Goal: Information Seeking & Learning: Compare options

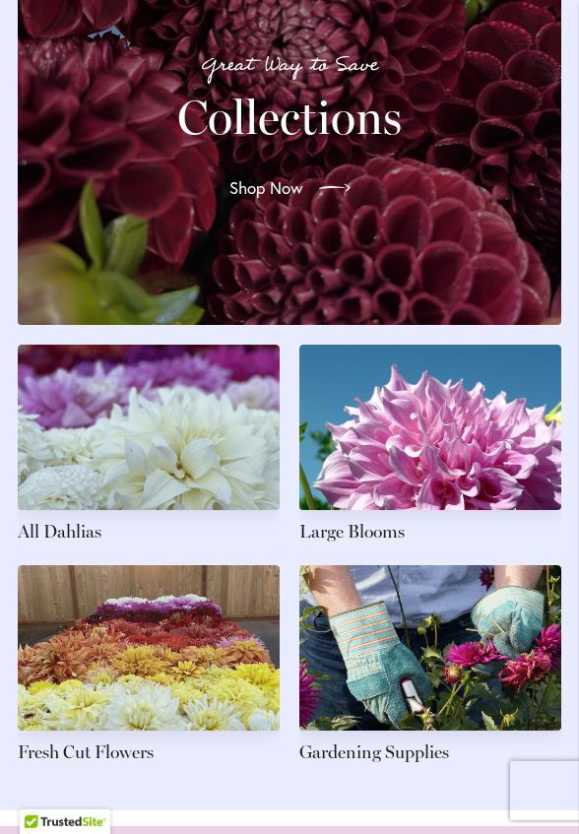
scroll to position [2360, 0]
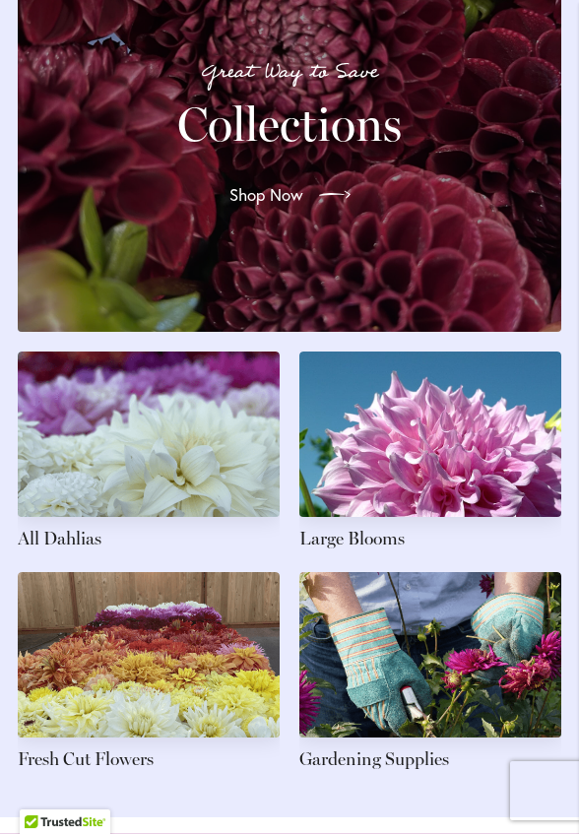
click at [151, 490] on link at bounding box center [149, 451] width 262 height 201
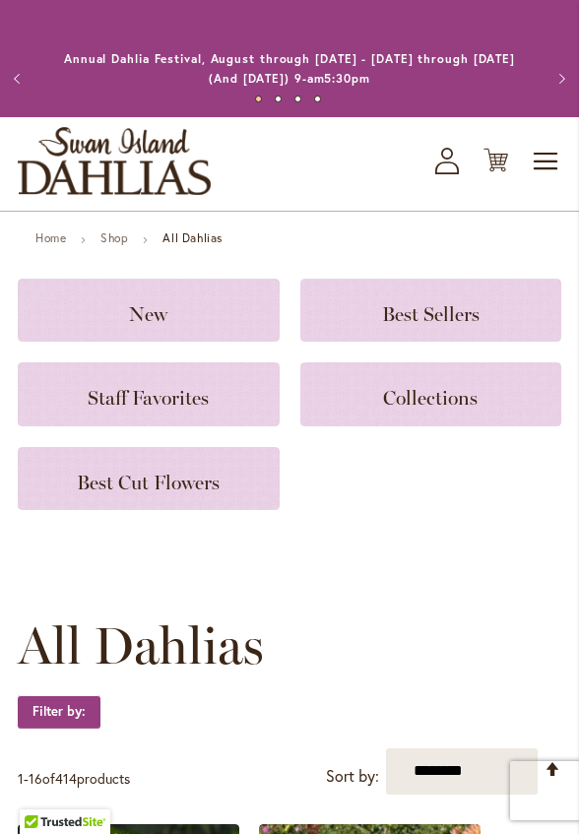
click at [462, 328] on div "Best Sellers" at bounding box center [431, 310] width 262 height 63
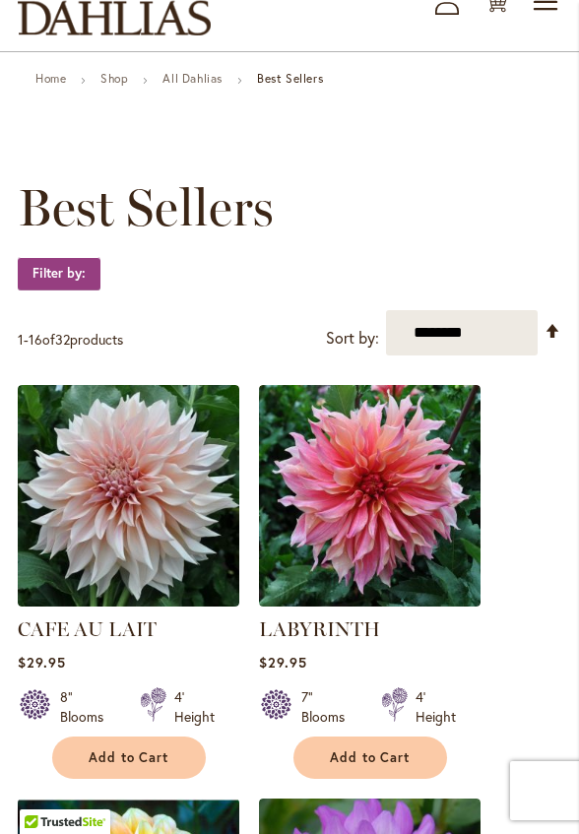
scroll to position [174, 0]
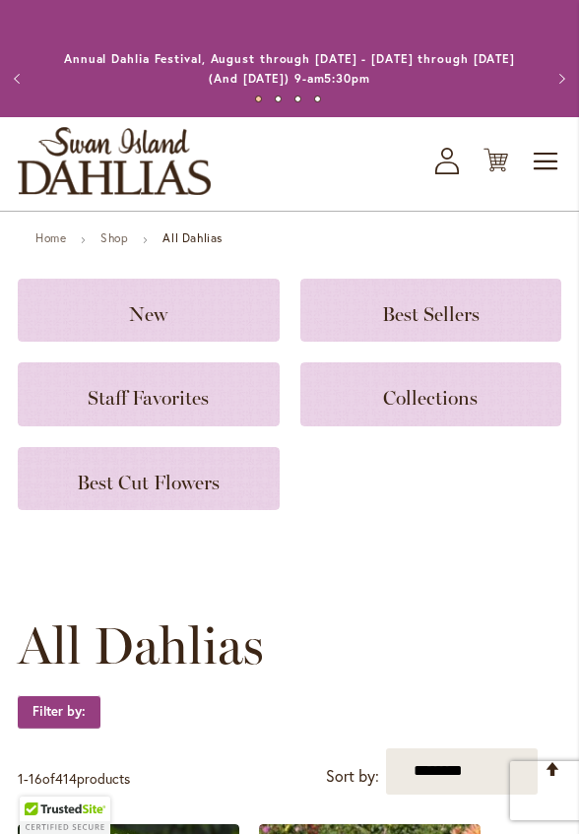
click at [202, 501] on div "Best Cut Flowers" at bounding box center [149, 478] width 262 height 63
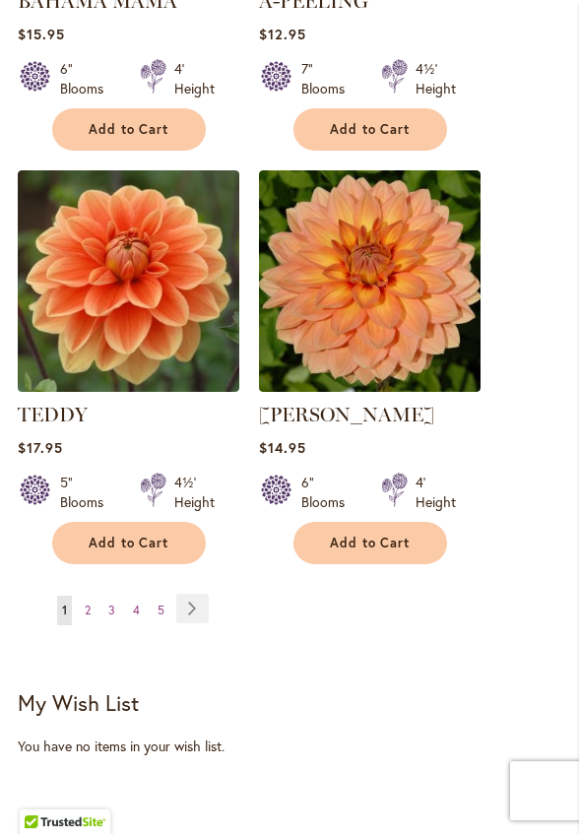
scroll to position [3327, 0]
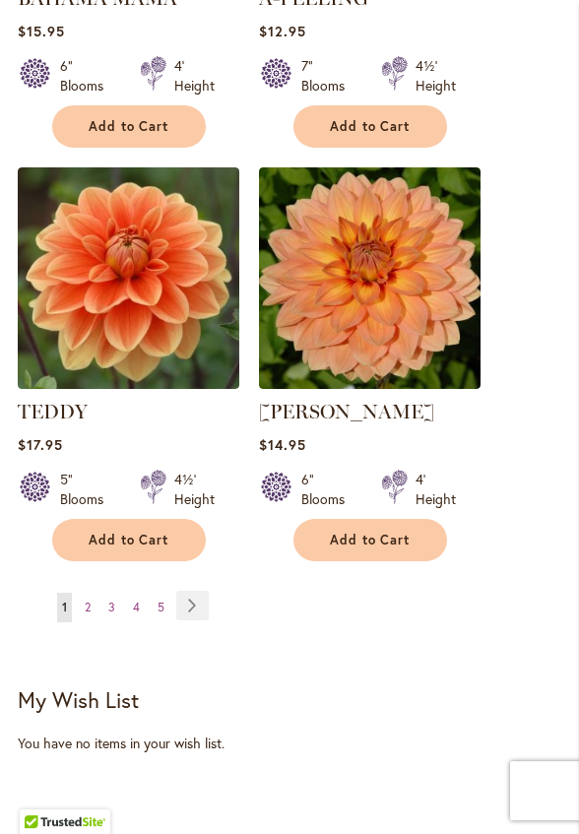
click at [209, 620] on link "Page Next" at bounding box center [192, 606] width 32 height 30
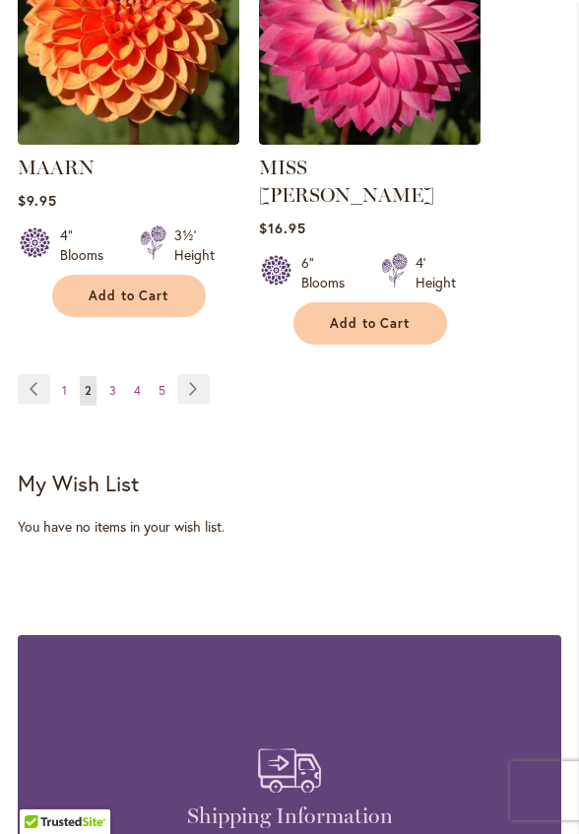
scroll to position [3548, 0]
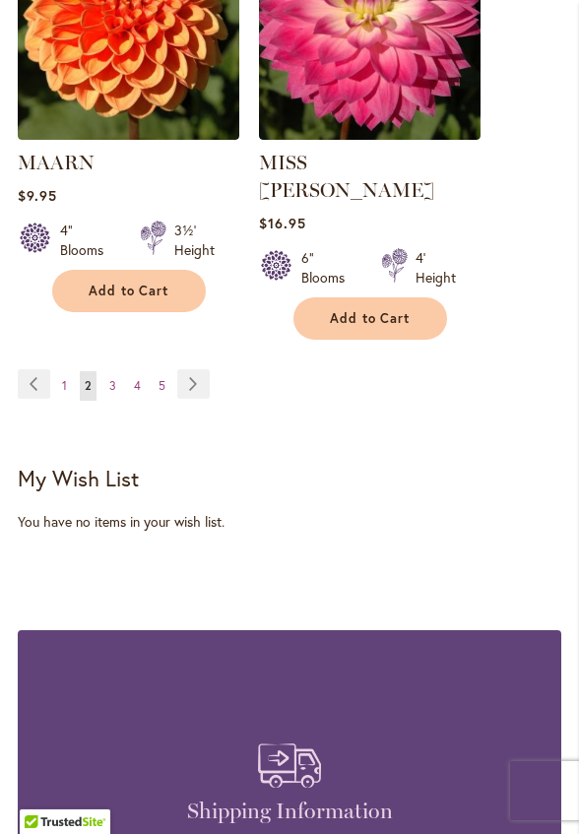
click at [200, 369] on link "Page Next" at bounding box center [193, 384] width 32 height 30
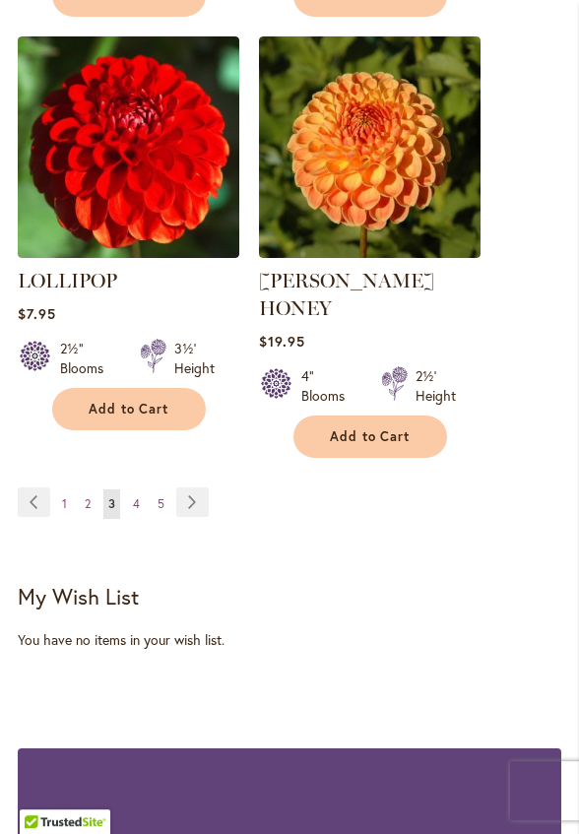
scroll to position [3463, 0]
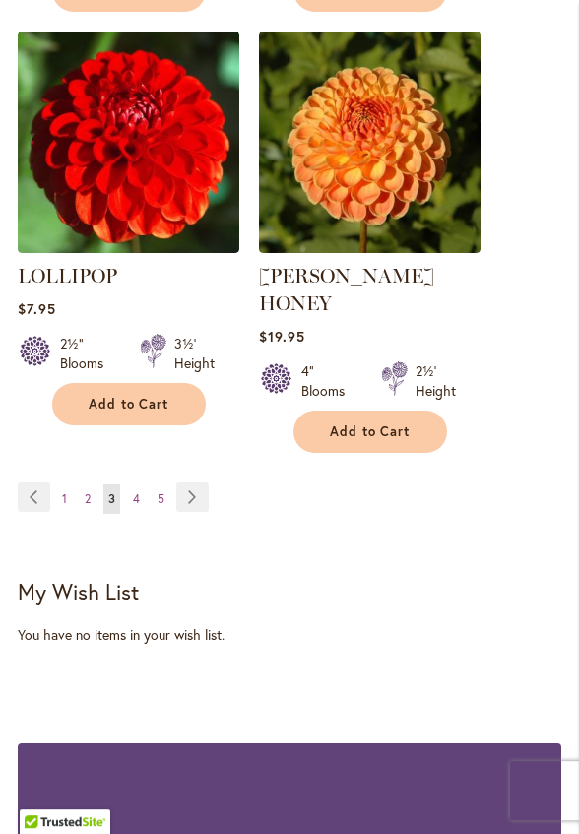
click at [209, 511] on link "Page Next" at bounding box center [192, 497] width 32 height 30
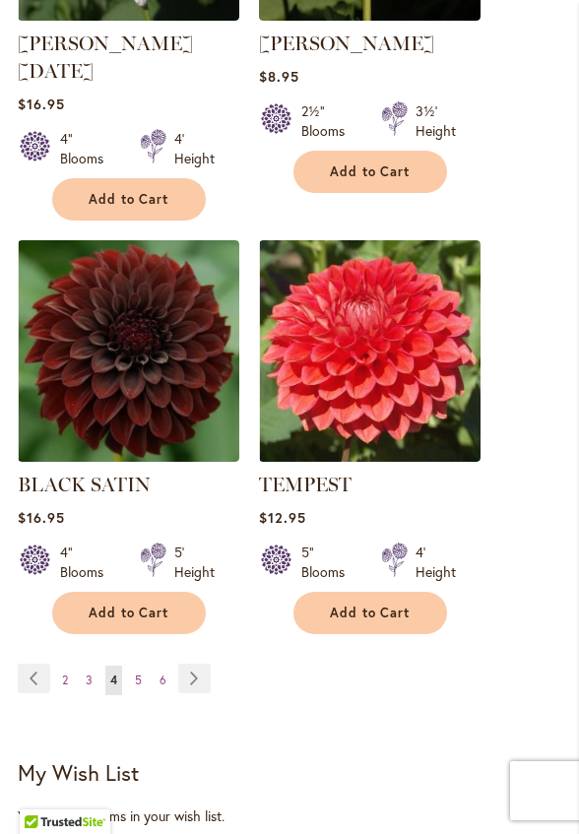
scroll to position [3282, 0]
click at [211, 693] on link "Page Next" at bounding box center [194, 679] width 32 height 30
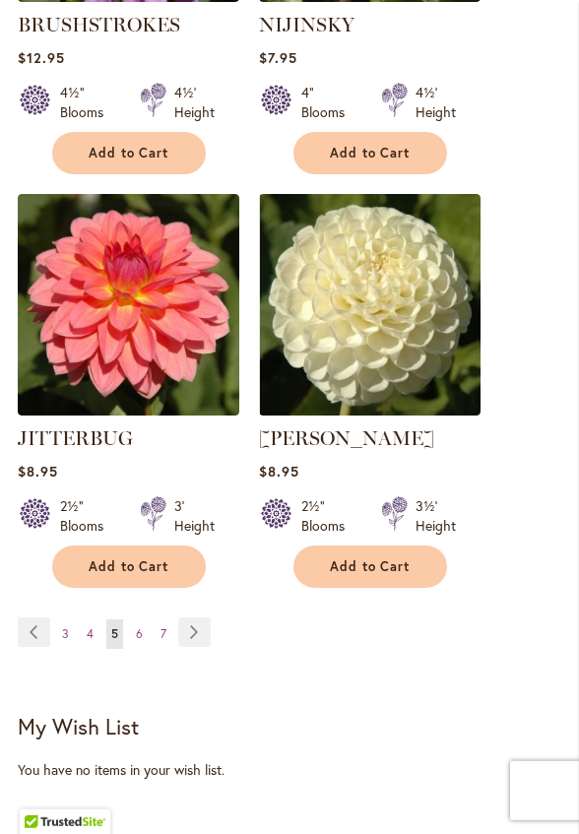
scroll to position [3232, 0]
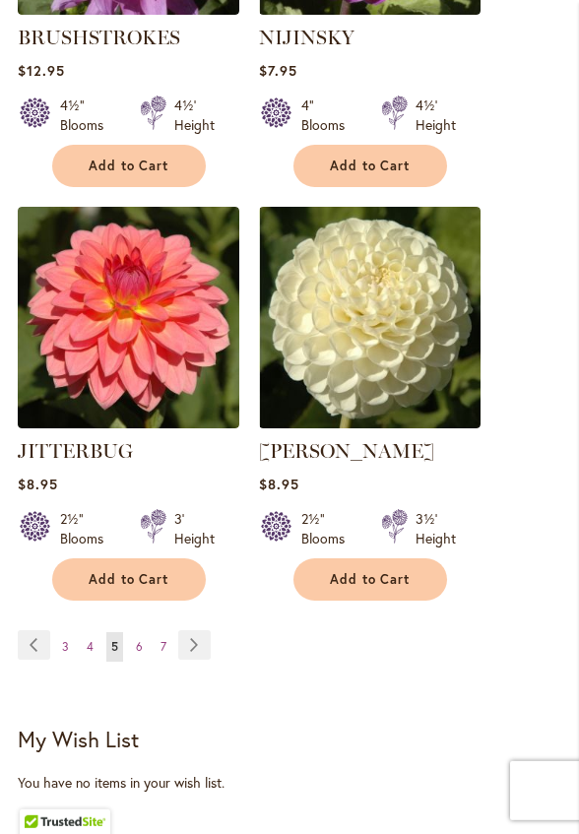
click at [211, 660] on link "Page Next" at bounding box center [194, 645] width 32 height 30
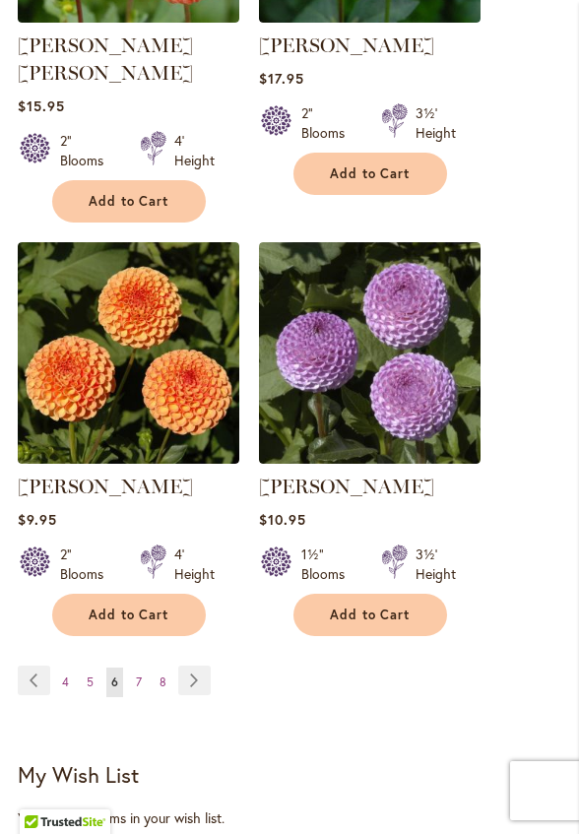
scroll to position [3334, 0]
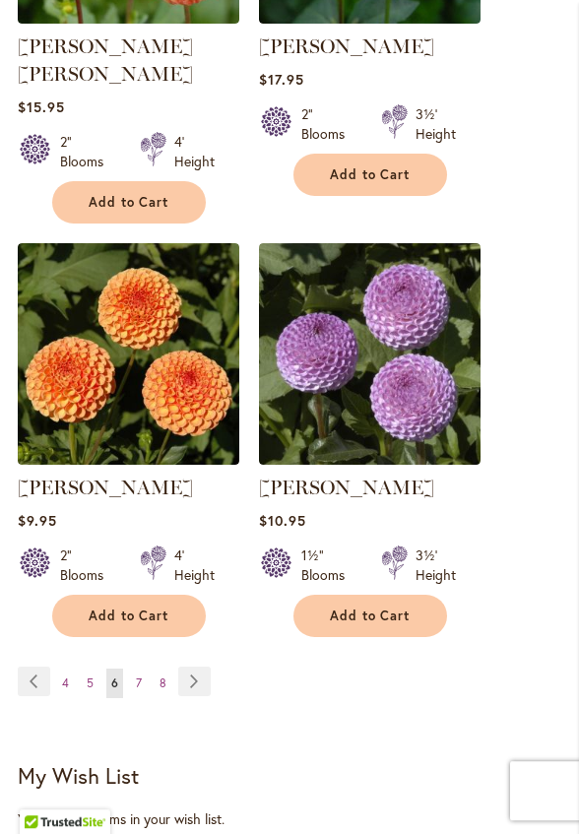
click at [34, 667] on link "Page Previous" at bounding box center [34, 682] width 32 height 30
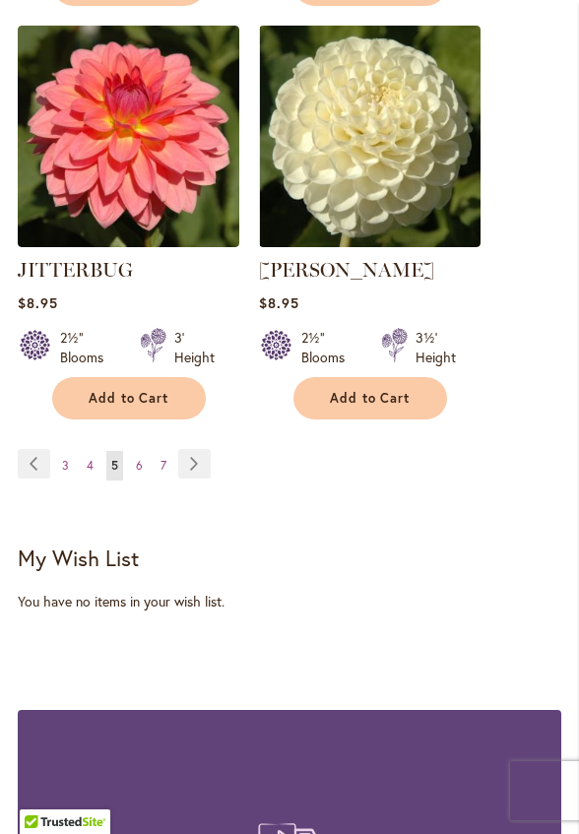
scroll to position [3420, 0]
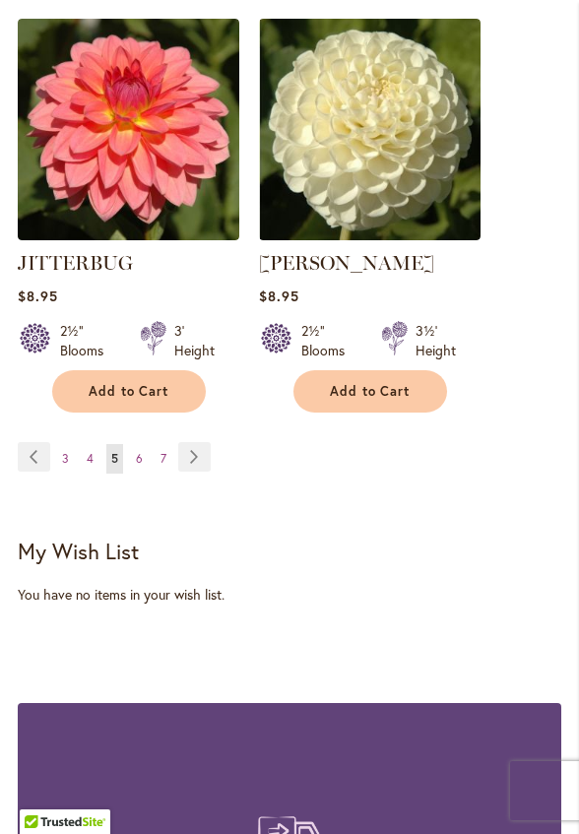
click at [31, 462] on link "Page Previous" at bounding box center [34, 457] width 32 height 30
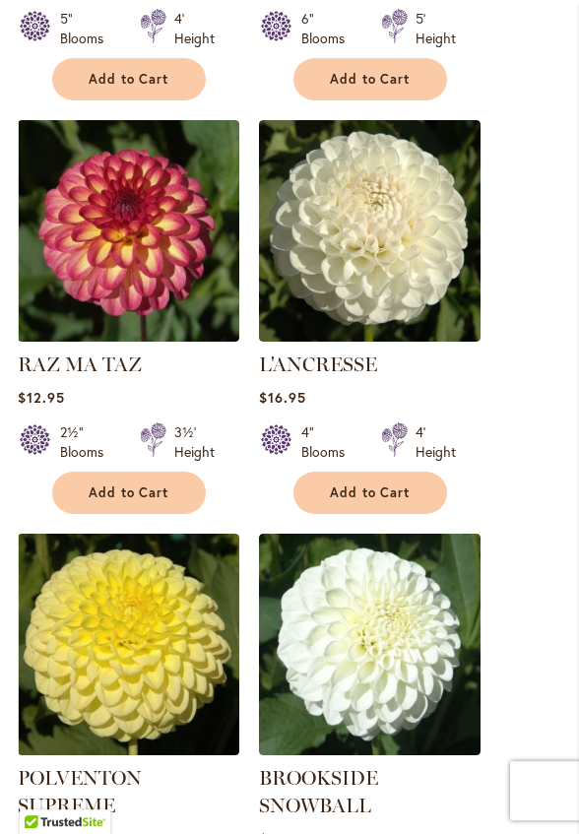
scroll to position [1694, 0]
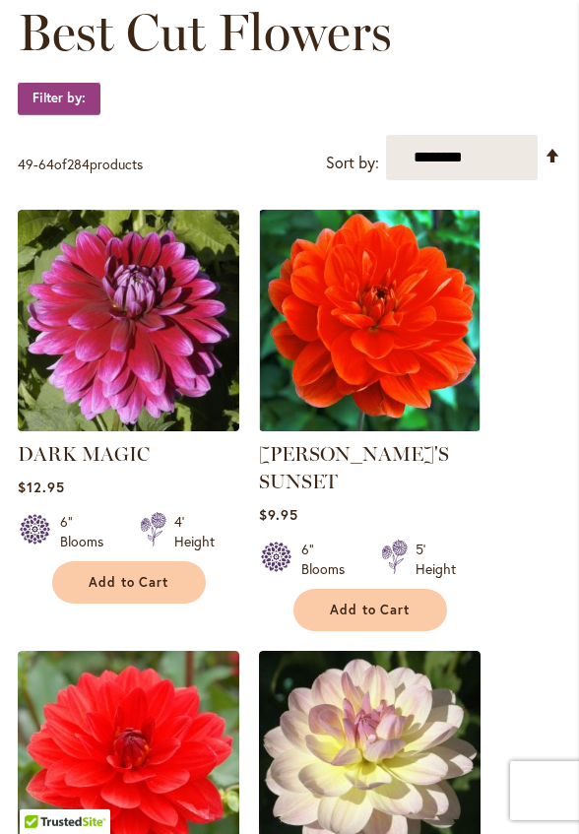
scroll to position [336, 0]
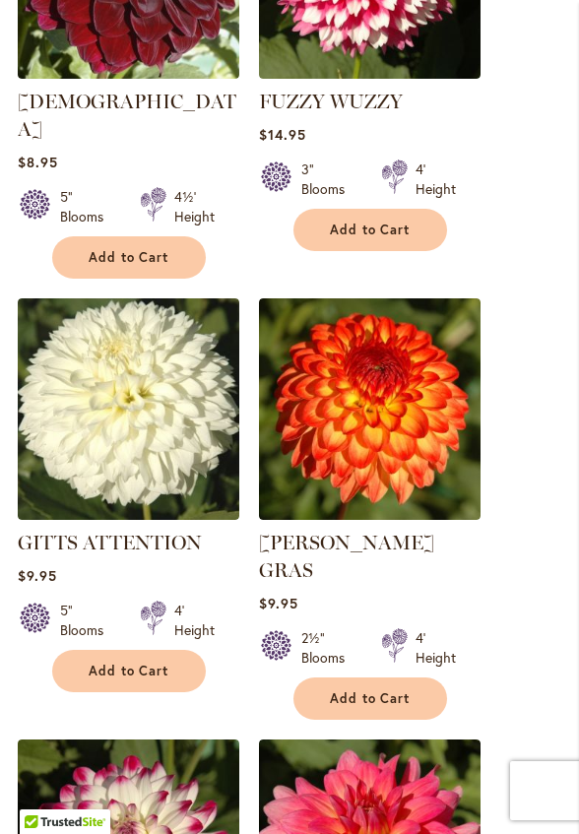
scroll to position [1928, 0]
click at [381, 409] on img at bounding box center [370, 409] width 222 height 222
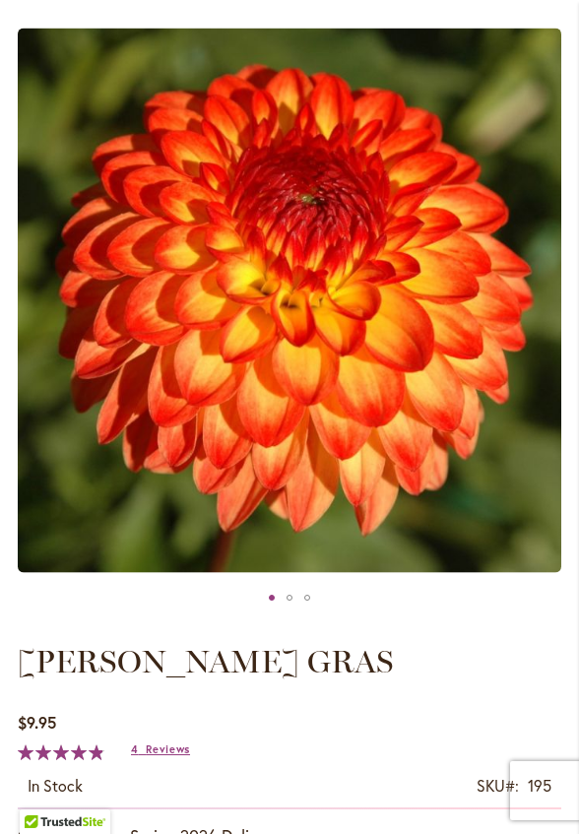
scroll to position [260, 0]
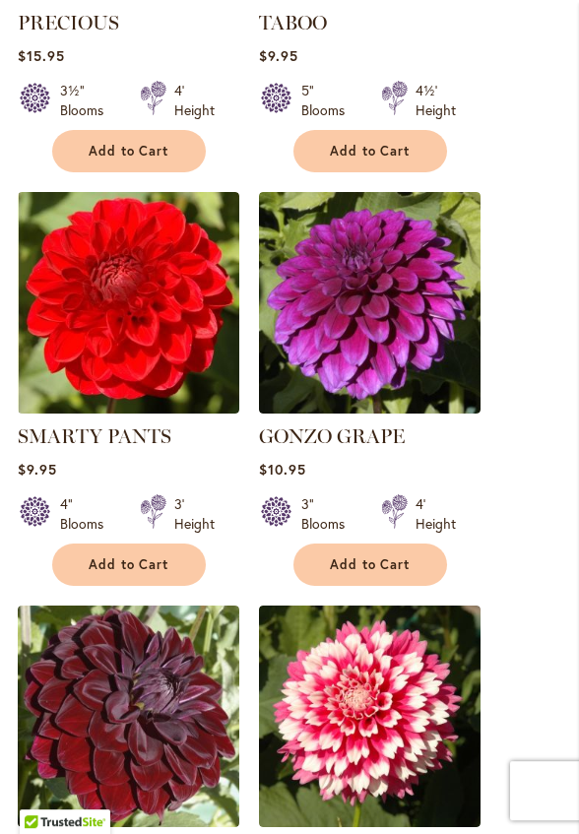
scroll to position [1174, 0]
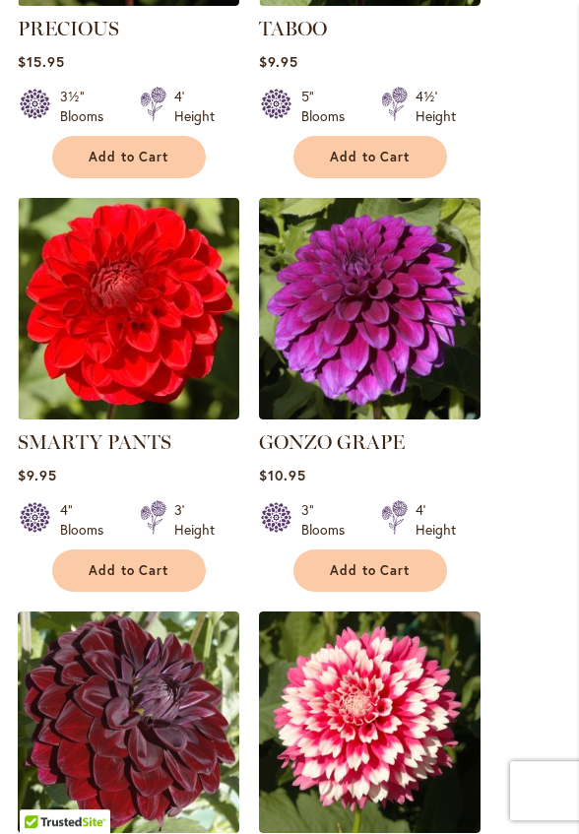
click at [371, 330] on img at bounding box center [370, 309] width 222 height 222
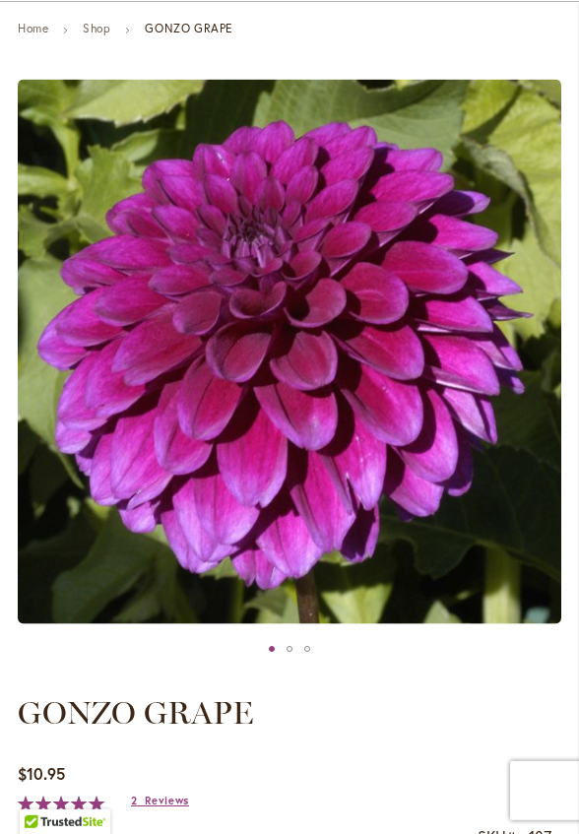
scroll to position [212, 0]
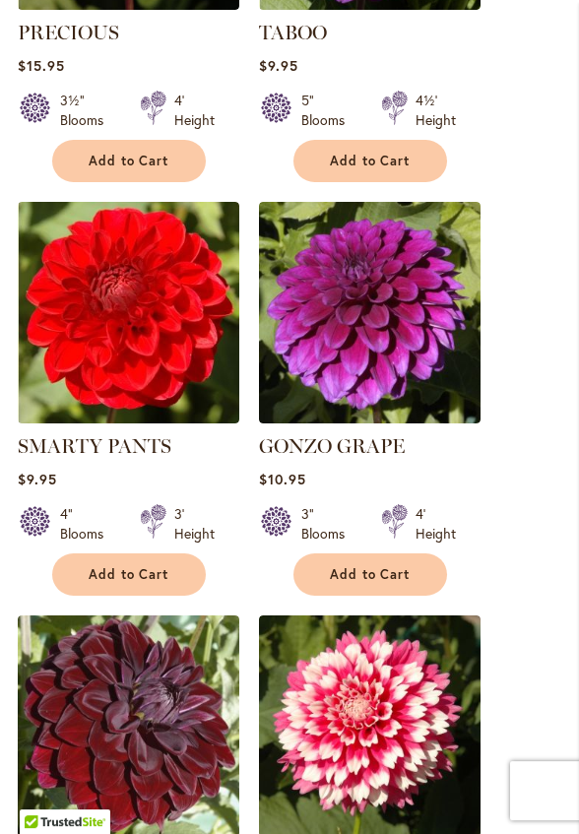
scroll to position [1172, 0]
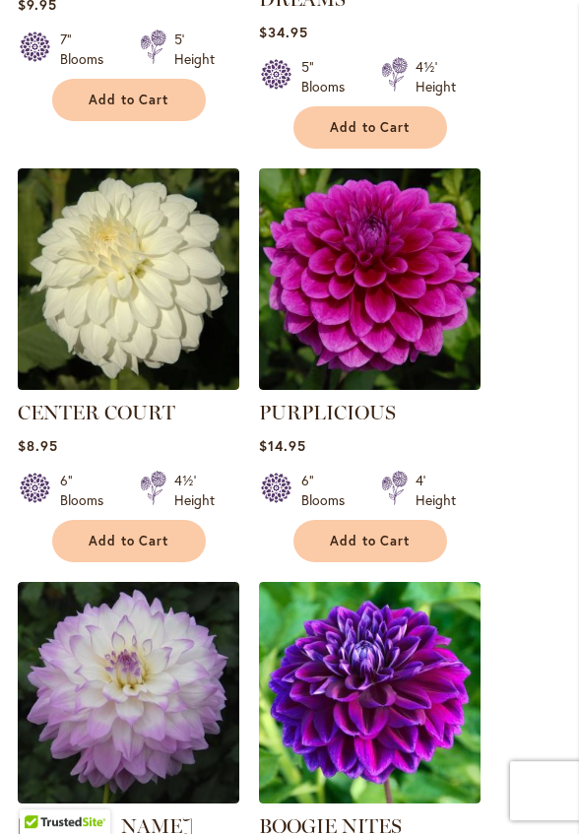
scroll to position [1618, 0]
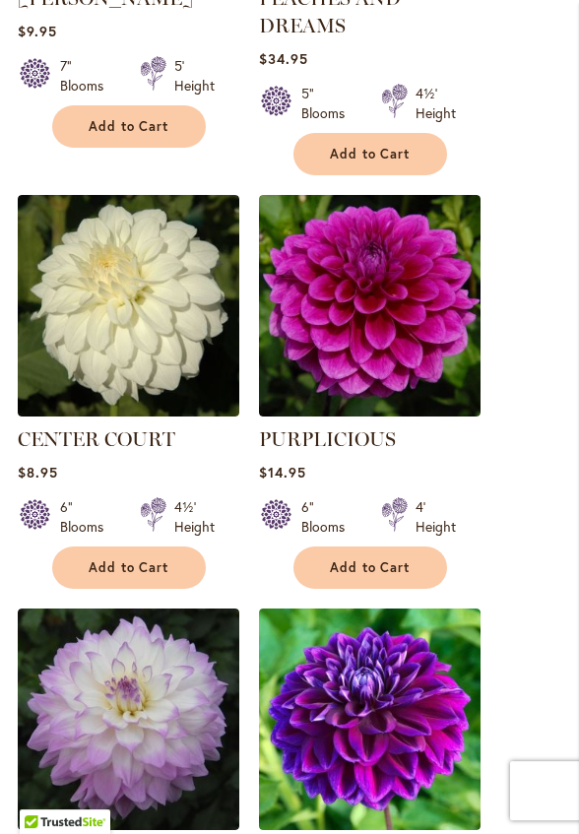
click at [402, 313] on img at bounding box center [370, 306] width 222 height 222
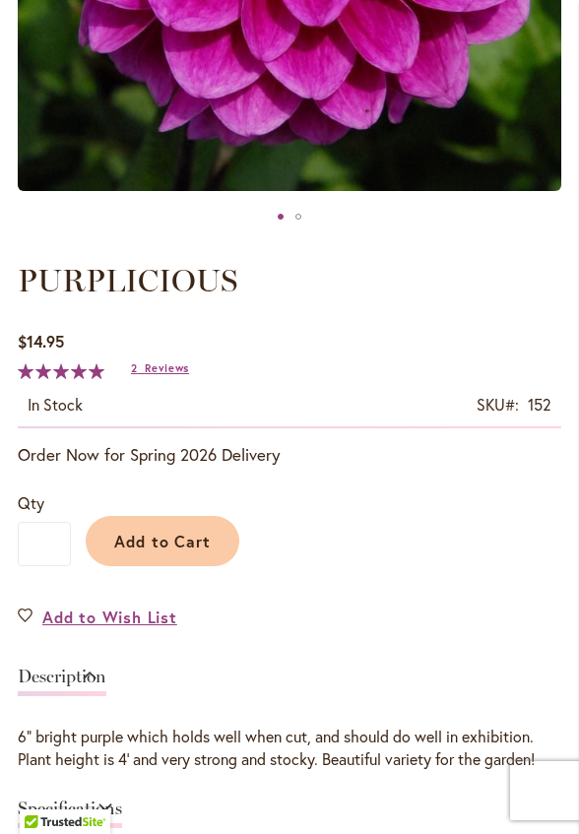
scroll to position [578, 0]
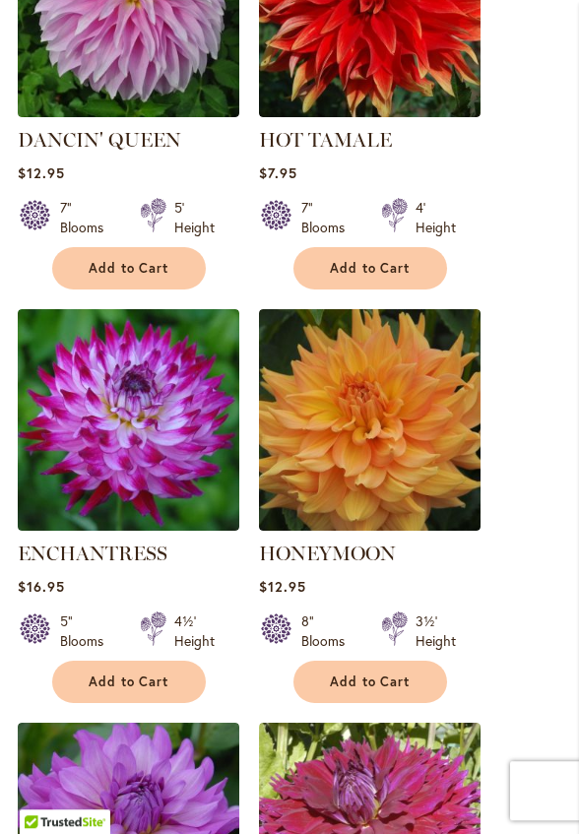
scroll to position [1911, 0]
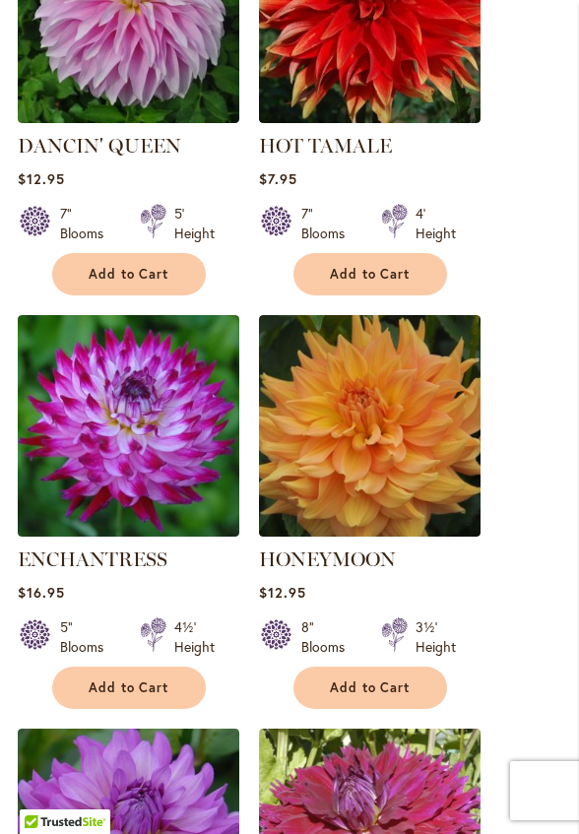
click at [135, 431] on img at bounding box center [129, 426] width 222 height 222
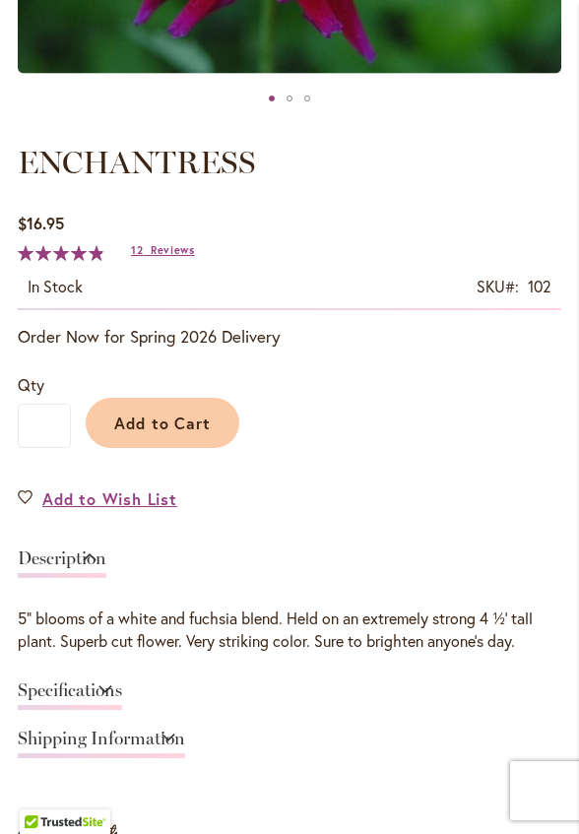
scroll to position [761, 0]
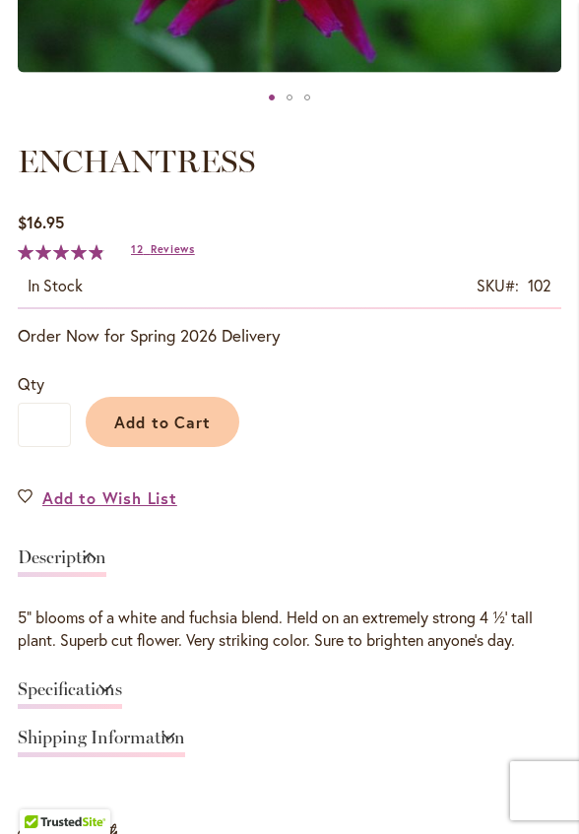
click at [122, 709] on link "Specifications" at bounding box center [70, 694] width 104 height 29
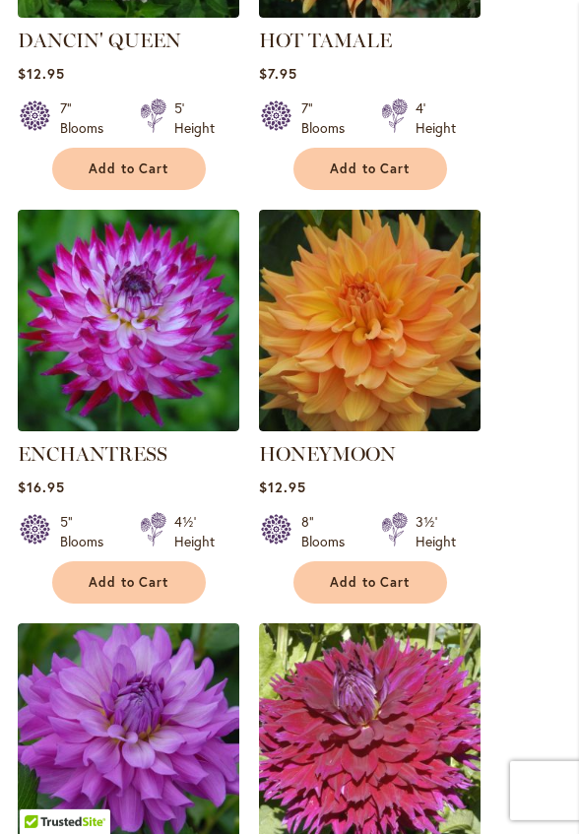
scroll to position [2030, 0]
